Goal: Information Seeking & Learning: Learn about a topic

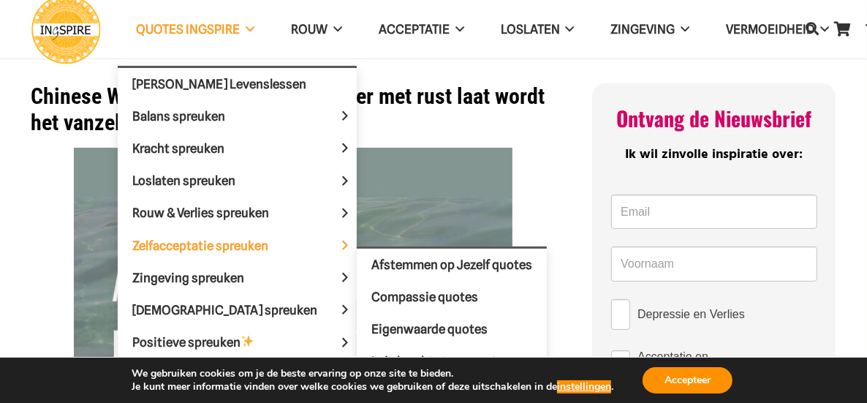
click at [201, 240] on span "Zelfacceptatie spreuken" at bounding box center [212, 244] width 161 height 15
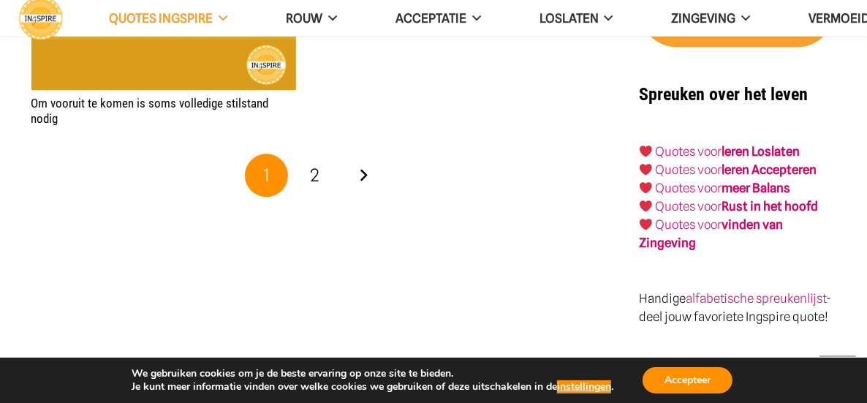
scroll to position [2071, 0]
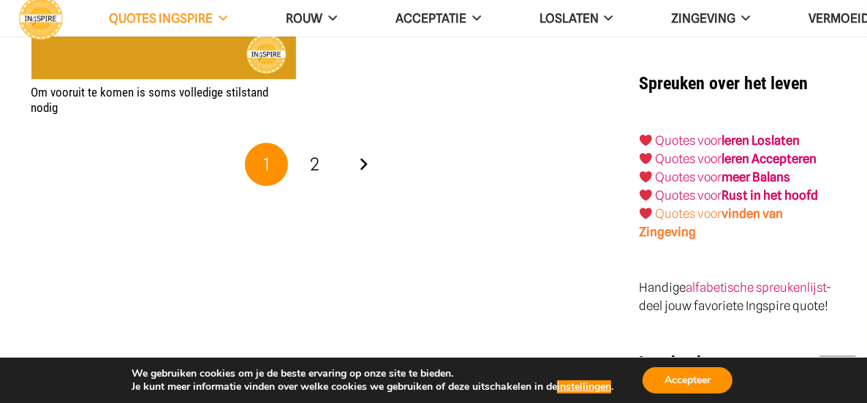
click at [748, 206] on strong "vinden van Zingeving" at bounding box center [711, 222] width 144 height 33
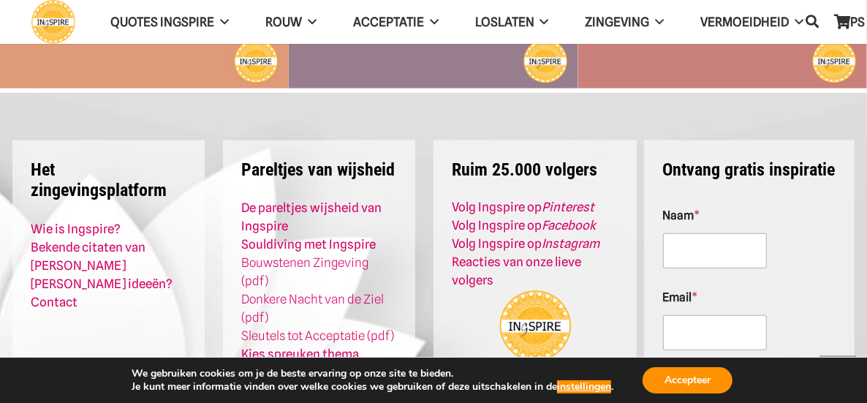
scroll to position [687, 0]
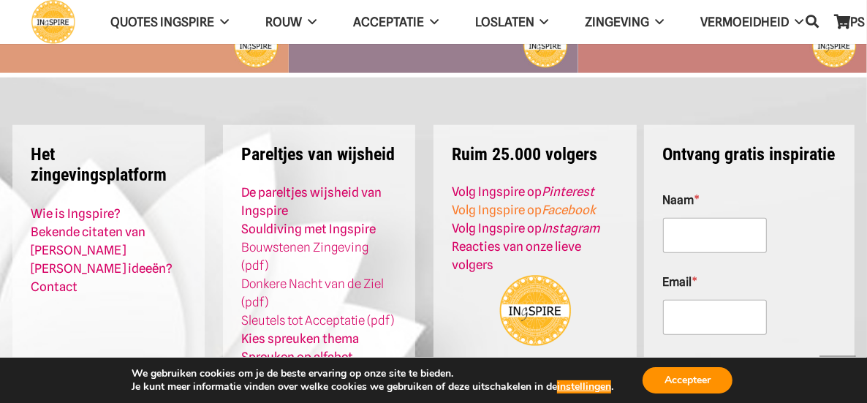
click at [543, 205] on em "Facebook" at bounding box center [569, 209] width 54 height 15
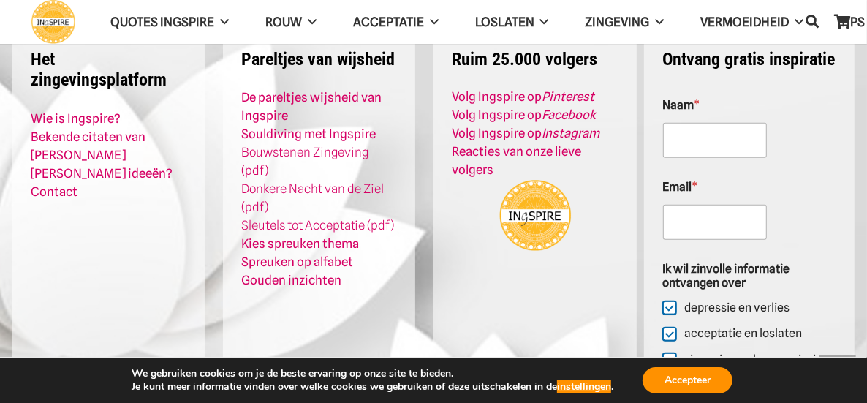
scroll to position [801, 0]
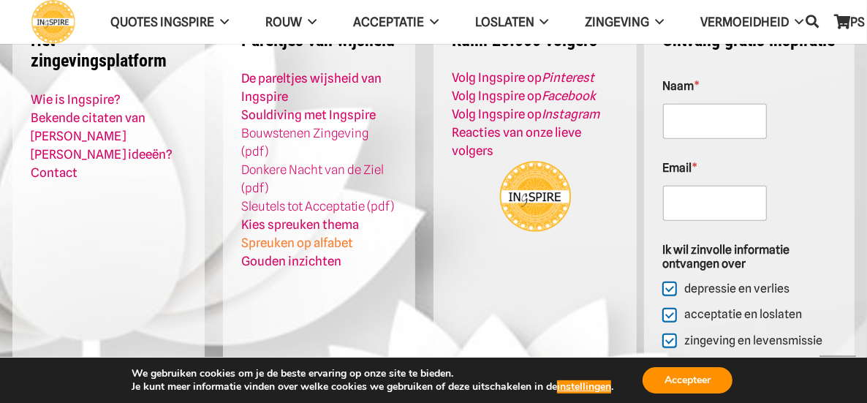
click at [344, 235] on link "Spreuken op alfabet" at bounding box center [298, 242] width 112 height 15
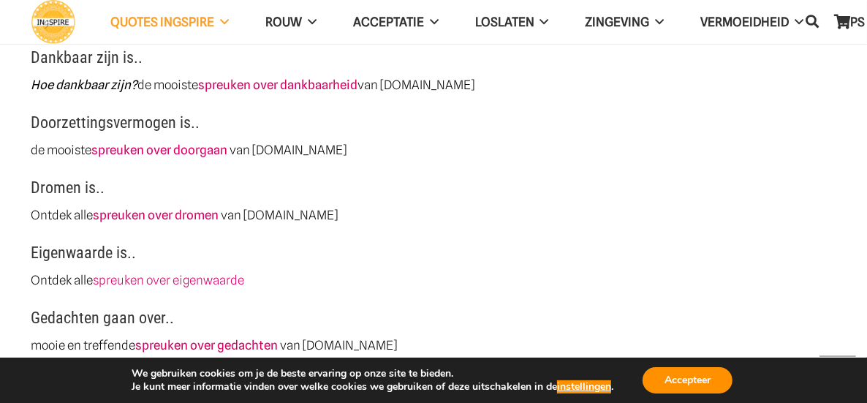
scroll to position [1146, 0]
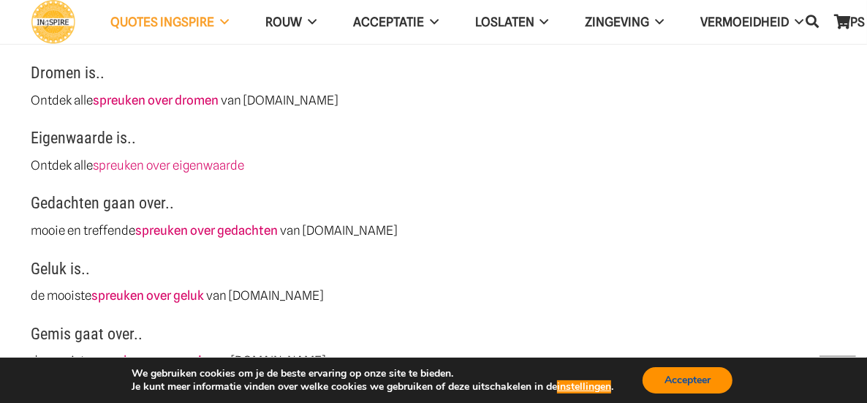
click at [710, 379] on button "Accepteer" at bounding box center [687, 380] width 90 height 26
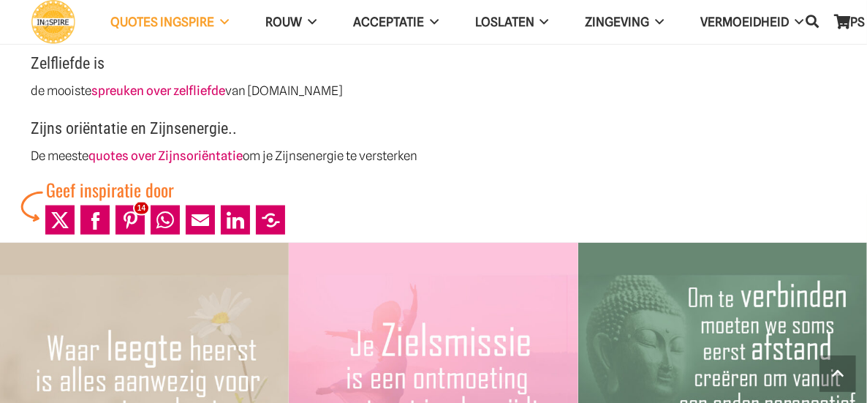
scroll to position [4602, 0]
